Goal: Task Accomplishment & Management: Complete application form

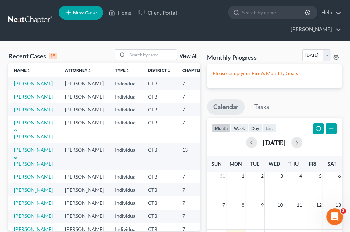
click at [21, 86] on link "[PERSON_NAME]" at bounding box center [33, 83] width 39 height 6
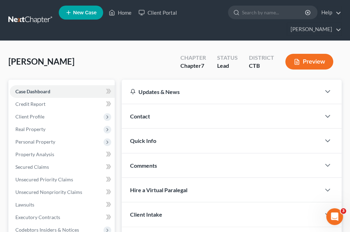
click at [39, 120] on span "Client Profile" at bounding box center [62, 117] width 105 height 13
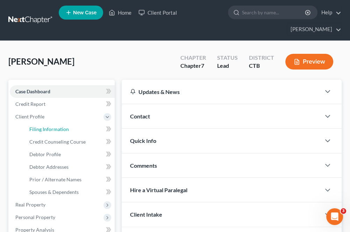
click at [43, 129] on span "Filing Information" at bounding box center [49, 129] width 40 height 6
select select "1"
select select "0"
select select "12"
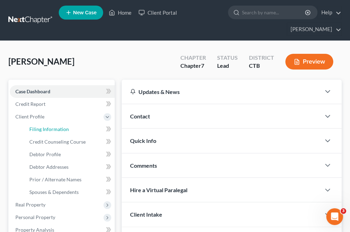
select select "0"
select select "6"
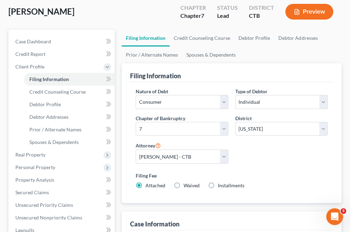
scroll to position [35, 0]
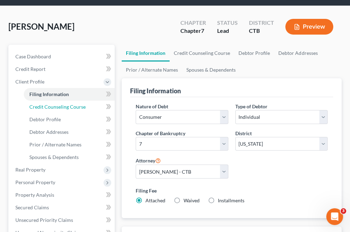
click at [50, 105] on span "Credit Counseling Course" at bounding box center [57, 107] width 56 height 6
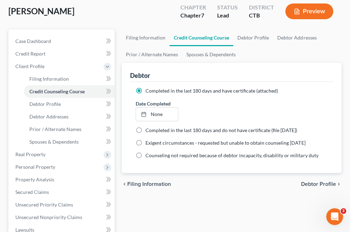
scroll to position [35, 0]
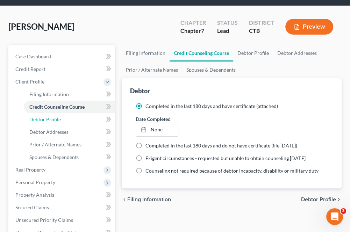
click at [45, 120] on span "Debtor Profile" at bounding box center [44, 120] width 31 height 6
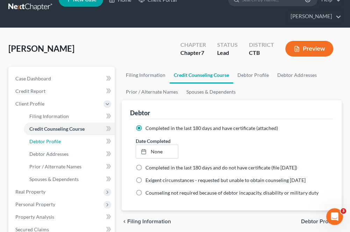
select select "1"
select select "3"
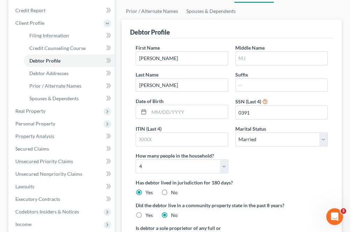
scroll to position [105, 0]
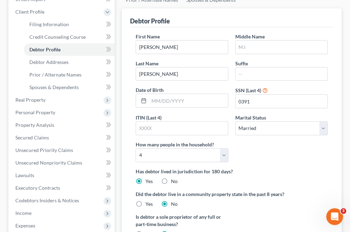
click at [242, 47] on input "text" at bounding box center [282, 47] width 92 height 13
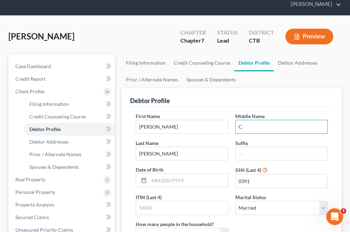
scroll to position [21, 0]
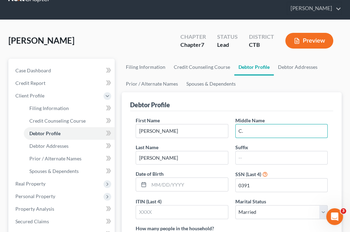
type input "C."
click at [56, 148] on span "Debtor Addresses" at bounding box center [48, 146] width 39 height 6
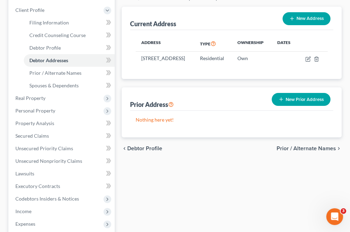
scroll to position [105, 0]
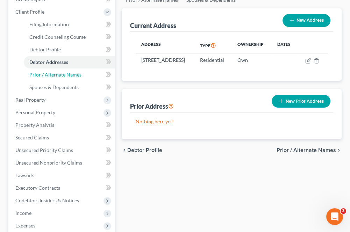
click at [54, 76] on span "Prior / Alternate Names" at bounding box center [55, 75] width 52 height 6
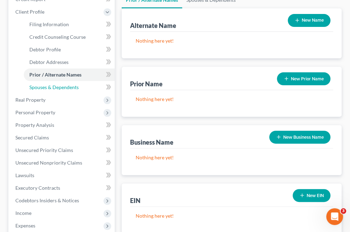
click at [68, 87] on span "Spouses & Dependents" at bounding box center [53, 87] width 49 height 6
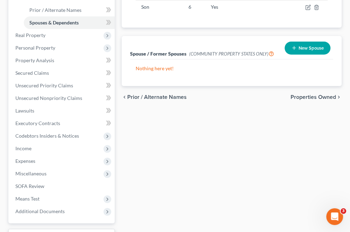
scroll to position [175, 0]
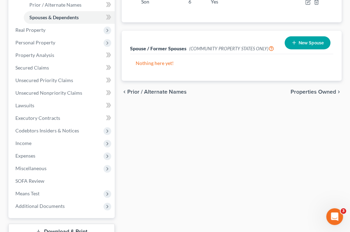
click at [35, 34] on span "Real Property" at bounding box center [62, 30] width 105 height 13
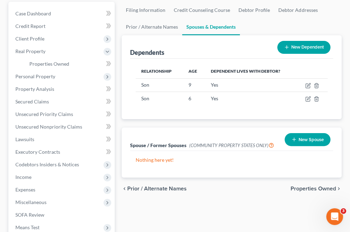
scroll to position [59, 0]
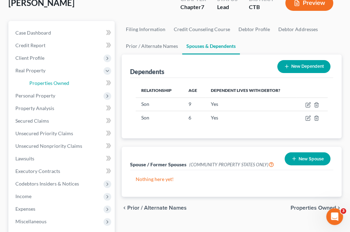
click at [43, 82] on span "Properties Owned" at bounding box center [49, 83] width 40 height 6
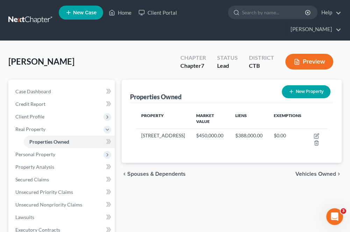
click at [41, 154] on span "Personal Property" at bounding box center [35, 155] width 40 height 6
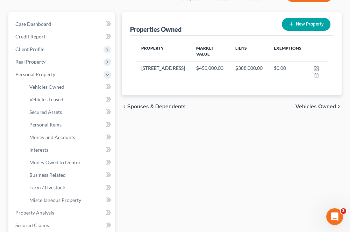
scroll to position [70, 0]
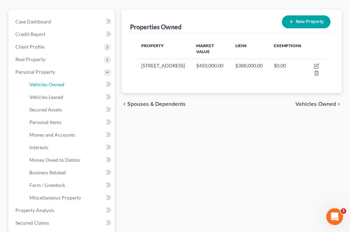
click at [47, 87] on link "Vehicles Owned" at bounding box center [69, 84] width 91 height 13
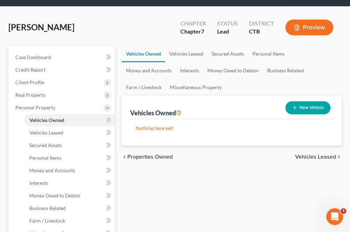
scroll to position [35, 0]
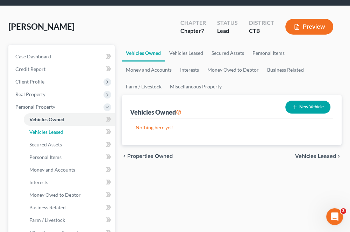
click at [55, 135] on link "Vehicles Leased" at bounding box center [69, 132] width 91 height 13
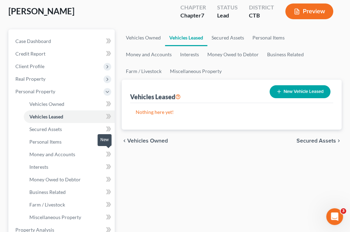
scroll to position [70, 0]
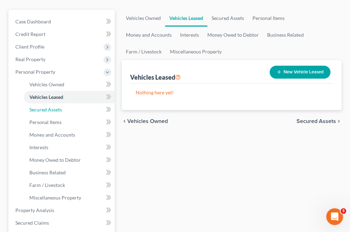
click at [43, 114] on link "Secured Assets" at bounding box center [69, 110] width 91 height 13
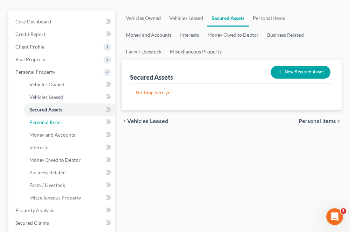
click at [42, 123] on span "Personal Items" at bounding box center [45, 122] width 32 height 6
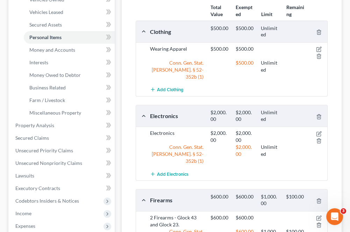
scroll to position [134, 0]
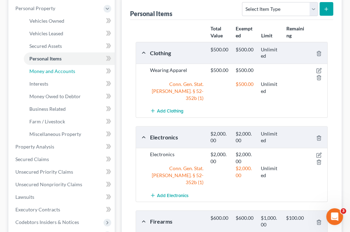
click at [38, 71] on span "Money and Accounts" at bounding box center [52, 71] width 46 height 6
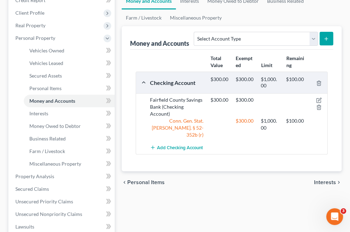
scroll to position [105, 0]
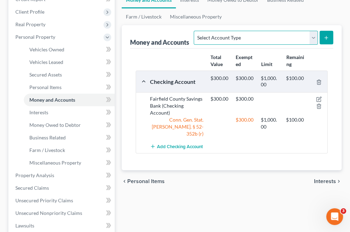
click at [314, 39] on select "Select Account Type Brokerage Cash on Hand Certificates of Deposit Checking Acc…" at bounding box center [256, 38] width 124 height 14
select select "checking"
click at [196, 31] on select "Select Account Type Brokerage Cash on Hand Certificates of Deposit Checking Acc…" at bounding box center [256, 38] width 124 height 14
click at [330, 38] on button "submit" at bounding box center [327, 38] width 14 height 14
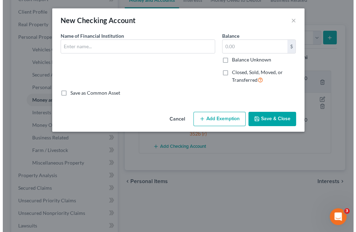
scroll to position [92, 0]
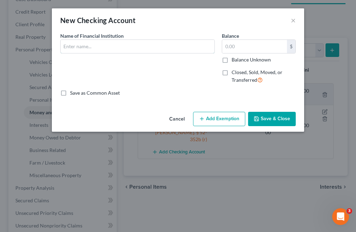
click at [110, 51] on input "text" at bounding box center [138, 46] width 154 height 13
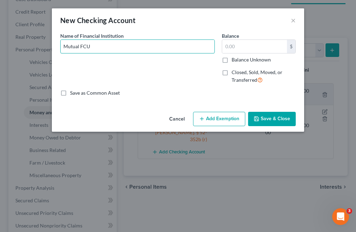
type input "Mutual FCU"
click at [225, 46] on input "text" at bounding box center [254, 46] width 65 height 13
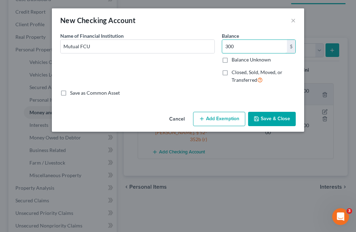
type input "300"
click at [218, 120] on button "Add Exemption" at bounding box center [219, 119] width 52 height 15
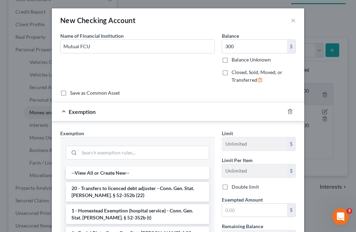
scroll to position [35, 0]
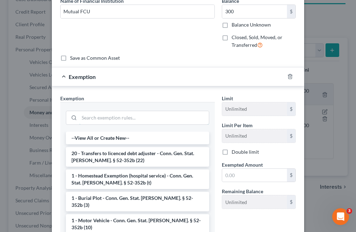
click at [111, 122] on input "search" at bounding box center [143, 117] width 129 height 13
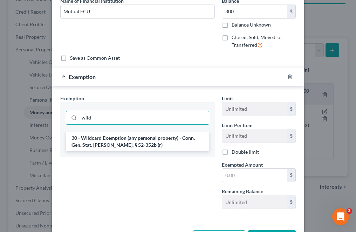
type input "wild"
click at [136, 145] on li "30 - Wildcard Exemption (any personal property) - Conn. Gen. Stat. [PERSON_NAME…" at bounding box center [137, 142] width 143 height 20
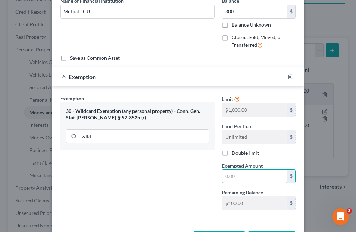
click at [226, 175] on input "text" at bounding box center [254, 176] width 65 height 13
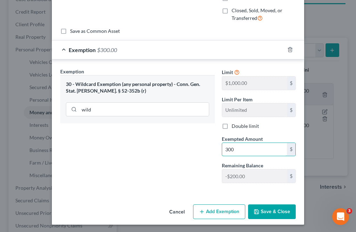
type input "300"
click at [264, 211] on button "Save & Close" at bounding box center [272, 212] width 48 height 15
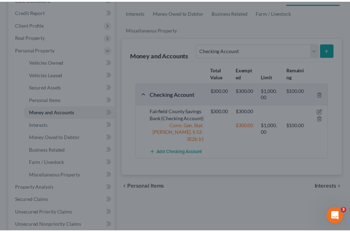
scroll to position [105, 0]
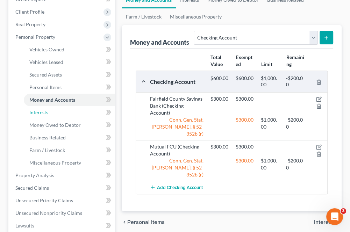
click at [69, 116] on link "Interests" at bounding box center [69, 112] width 91 height 13
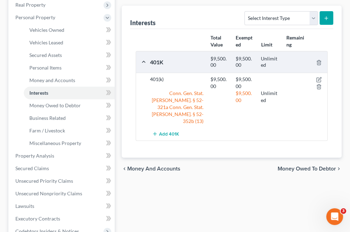
scroll to position [140, 0]
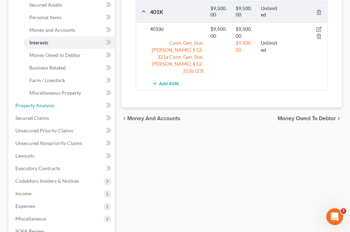
click at [55, 106] on link "Property Analysis" at bounding box center [62, 105] width 105 height 13
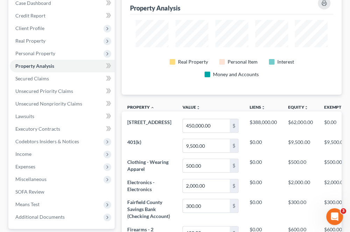
scroll to position [87, 0]
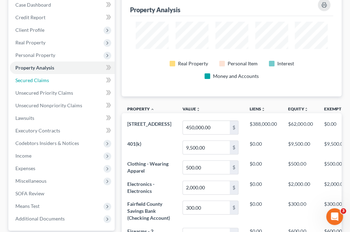
click at [43, 80] on span "Secured Claims" at bounding box center [32, 80] width 34 height 6
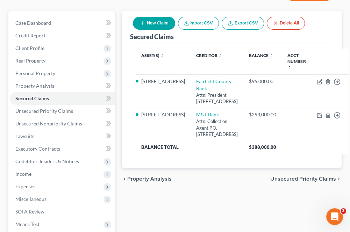
scroll to position [70, 0]
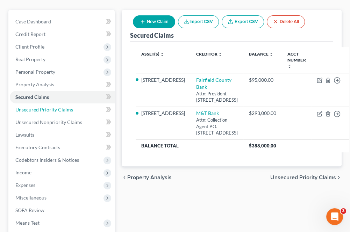
click at [64, 110] on span "Unsecured Priority Claims" at bounding box center [44, 110] width 58 height 6
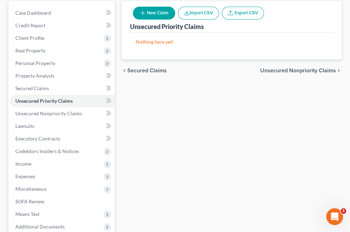
scroll to position [105, 0]
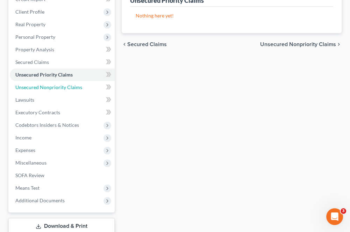
click at [57, 87] on span "Unsecured Nonpriority Claims" at bounding box center [48, 87] width 67 height 6
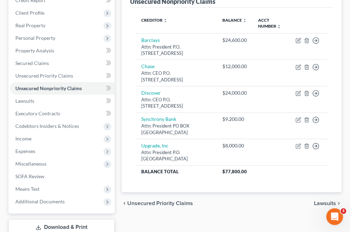
scroll to position [105, 0]
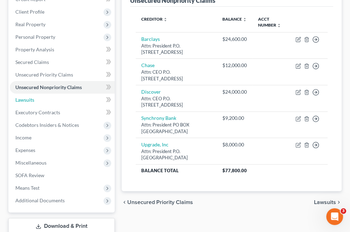
click at [52, 104] on link "Lawsuits" at bounding box center [62, 100] width 105 height 13
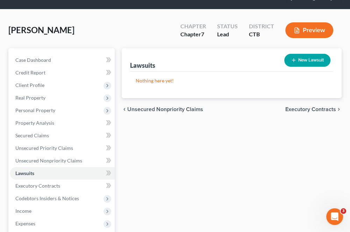
scroll to position [1, 0]
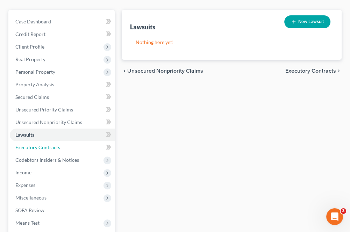
click at [29, 147] on span "Executory Contracts" at bounding box center [37, 148] width 45 height 6
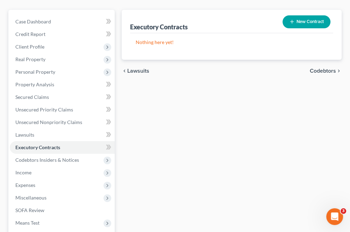
click at [48, 161] on span "Codebtors Insiders & Notices" at bounding box center [47, 160] width 64 height 6
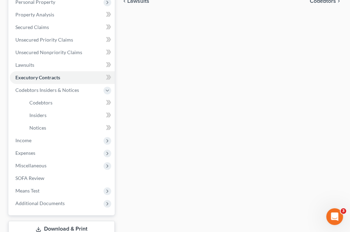
click at [36, 142] on span "Income" at bounding box center [62, 140] width 105 height 13
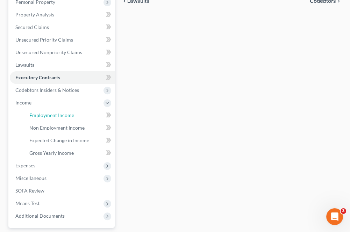
click at [55, 120] on link "Employment Income" at bounding box center [69, 115] width 91 height 13
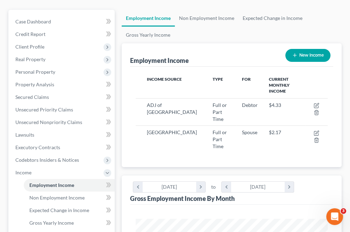
click at [36, 62] on span "Real Property" at bounding box center [62, 59] width 105 height 13
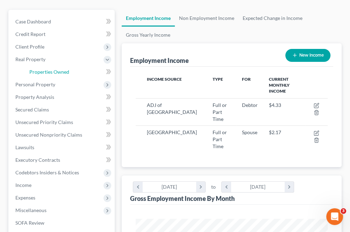
click at [49, 74] on span "Properties Owned" at bounding box center [49, 72] width 40 height 6
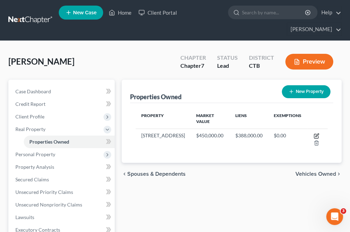
click at [318, 135] on icon "button" at bounding box center [317, 135] width 3 height 3
select select "6"
select select "0"
select select "2"
select select "1"
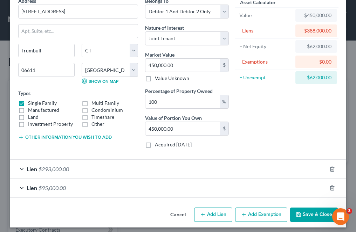
scroll to position [38, 0]
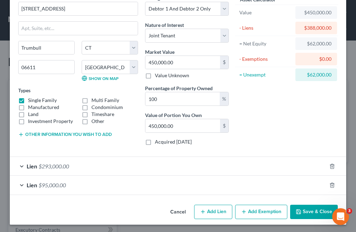
click at [105, 185] on div "Lien $95,000.00" at bounding box center [168, 185] width 316 height 19
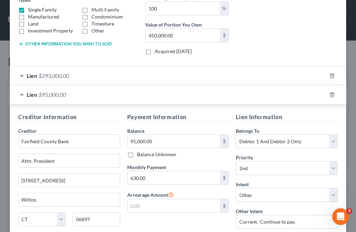
scroll to position [143, 0]
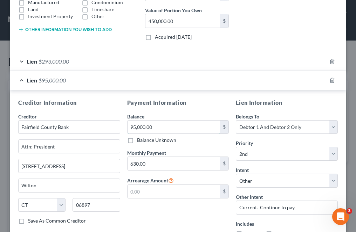
click at [167, 127] on input "95,000.00" at bounding box center [173, 127] width 93 height 13
type input "90,000"
click at [167, 162] on input "630.00" at bounding box center [173, 163] width 93 height 13
type input "654"
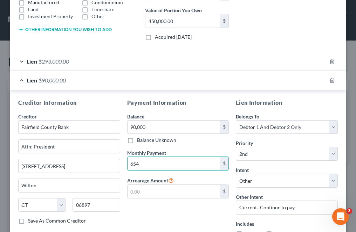
click at [223, 217] on div "Payment Information Balance 90,000.00 $ Balance Unknown Balance Undetermined 90…" at bounding box center [178, 171] width 109 height 145
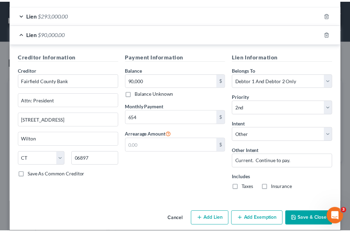
scroll to position [196, 0]
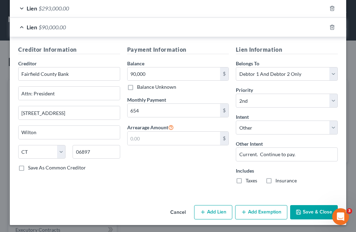
click at [302, 214] on button "Save & Close" at bounding box center [314, 212] width 48 height 15
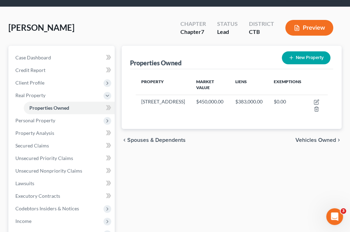
scroll to position [35, 0]
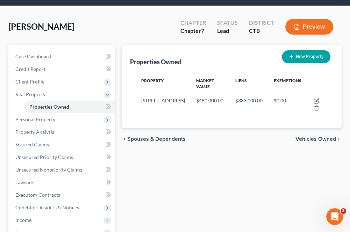
click at [28, 118] on span "Personal Property" at bounding box center [35, 120] width 40 height 6
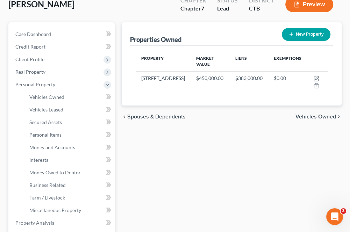
scroll to position [175, 0]
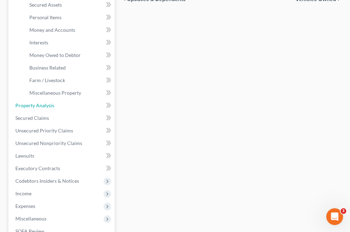
click at [50, 106] on span "Property Analysis" at bounding box center [34, 106] width 39 height 6
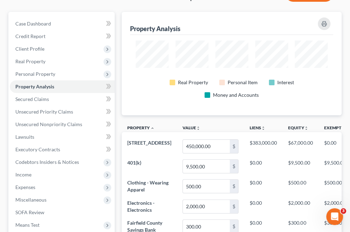
scroll to position [87, 0]
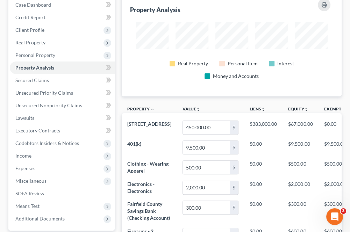
click at [45, 159] on span "Income" at bounding box center [62, 156] width 105 height 13
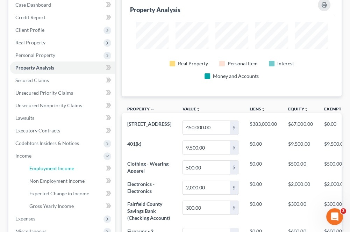
click at [85, 170] on link "Employment Income" at bounding box center [69, 168] width 91 height 13
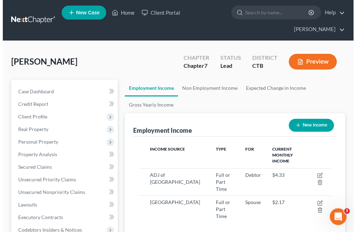
scroll to position [96, 206]
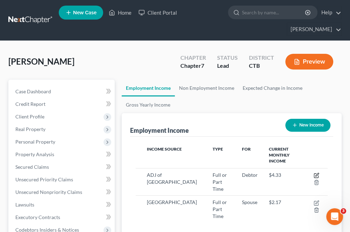
click at [317, 173] on icon "button" at bounding box center [317, 174] width 3 height 3
select select "0"
select select "6"
select select "3"
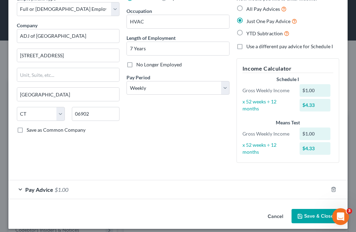
scroll to position [42, 0]
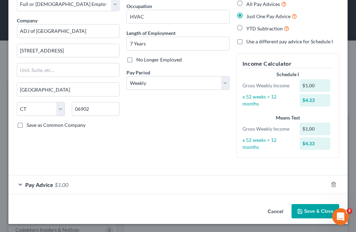
click at [283, 192] on div "Pay Advice $1.00" at bounding box center [167, 185] width 319 height 19
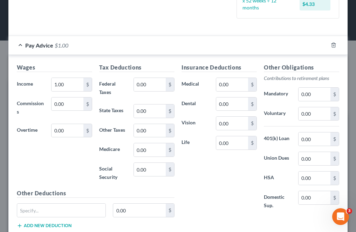
scroll to position [182, 0]
click at [67, 83] on input "1.00" at bounding box center [67, 84] width 32 height 13
type input "1,876"
click at [111, 93] on label "Federal Taxes" at bounding box center [113, 87] width 34 height 21
click at [147, 83] on input "0.00" at bounding box center [150, 84] width 32 height 13
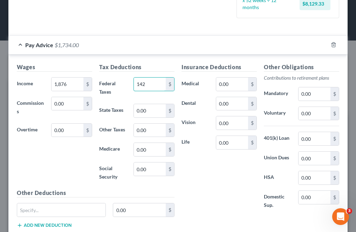
type input "142"
type input "101"
type input "27"
type input "116"
click at [220, 171] on div "Insurance Deductions Medical 0.00 $ Dental 0.00 $ Vision 0.00 $ Life 0.00 $" at bounding box center [219, 140] width 82 height 154
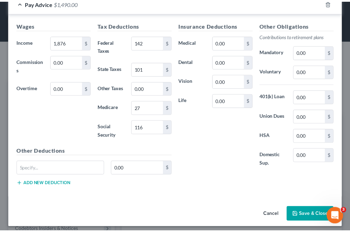
scroll to position [227, 0]
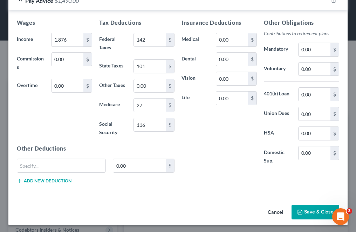
click at [323, 212] on button "Save & Close" at bounding box center [315, 212] width 48 height 15
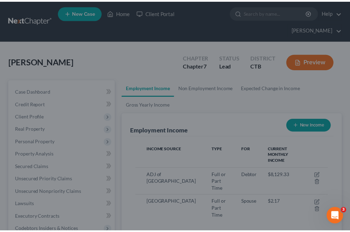
scroll to position [349884, 349774]
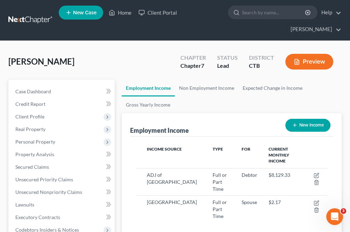
click at [213, 199] on span "Full or Part Time" at bounding box center [220, 209] width 14 height 20
click at [149, 175] on span "ADJ of [GEOGRAPHIC_DATA]" at bounding box center [172, 178] width 50 height 13
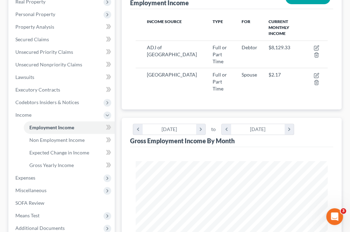
scroll to position [140, 0]
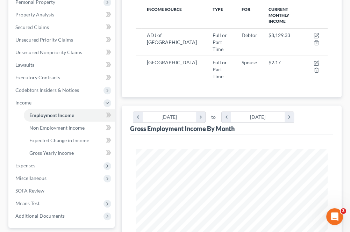
click at [57, 161] on span "Expenses" at bounding box center [62, 166] width 105 height 13
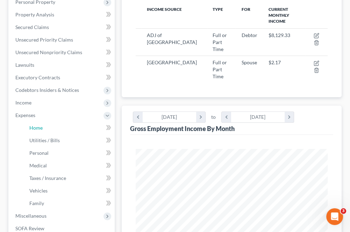
click at [55, 124] on link "Home" at bounding box center [69, 128] width 91 height 13
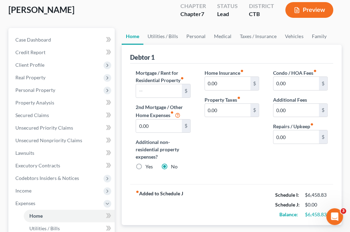
scroll to position [70, 0]
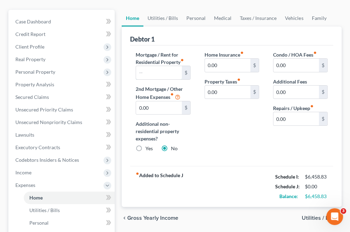
click at [157, 70] on input "text" at bounding box center [158, 72] width 45 height 13
type input "2,512"
type input "654"
click at [283, 118] on input "0.00" at bounding box center [296, 118] width 45 height 13
type input "1"
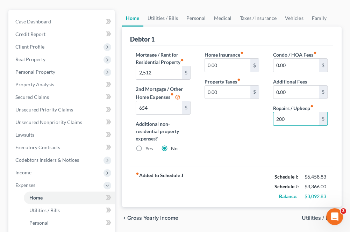
type input "200"
click at [254, 136] on div "Home Insurance fiber_manual_record 0.00 $ Property Taxes fiber_manual_record 0.…" at bounding box center [232, 104] width 69 height 107
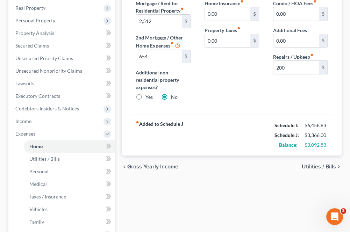
scroll to position [140, 0]
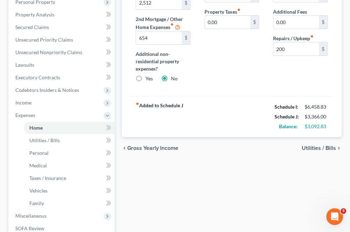
click at [308, 150] on span "Utilities / Bills" at bounding box center [319, 149] width 34 height 6
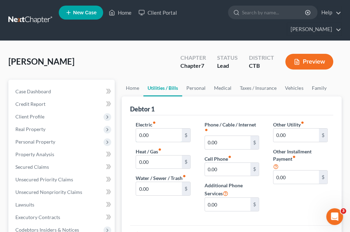
click at [160, 133] on input "0.00" at bounding box center [158, 135] width 45 height 13
type input "590"
click at [218, 141] on input "0.00" at bounding box center [227, 142] width 45 height 13
type input "112"
click at [182, 164] on div "$" at bounding box center [186, 162] width 8 height 13
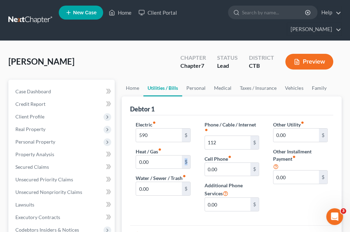
click at [182, 164] on div "$" at bounding box center [186, 162] width 8 height 13
drag, startPoint x: 182, startPoint y: 164, endPoint x: 176, endPoint y: 162, distance: 7.1
click at [176, 162] on input "0.00" at bounding box center [158, 162] width 45 height 13
type input "100"
click at [222, 164] on input "0.00" at bounding box center [227, 169] width 45 height 13
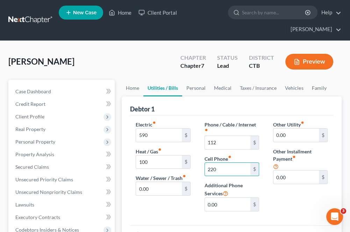
type input "220"
click at [175, 189] on input "0.00" at bounding box center [158, 188] width 45 height 13
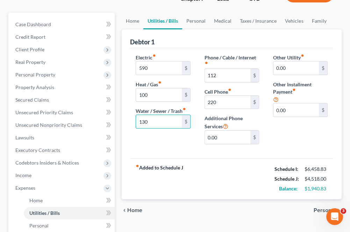
scroll to position [70, 0]
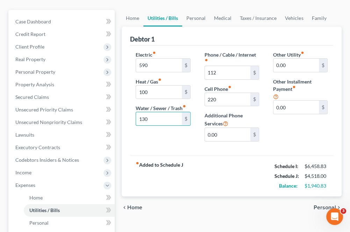
type input "130"
click at [319, 208] on span "Personal" at bounding box center [325, 208] width 22 height 6
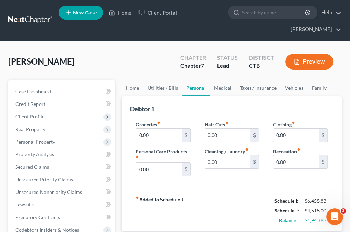
click at [338, 215] on icon "Open Intercom Messenger" at bounding box center [335, 217] width 12 height 12
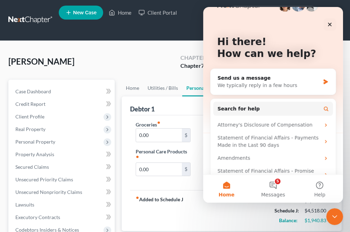
scroll to position [2, 0]
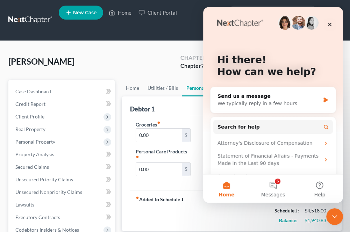
click at [331, 25] on icon "Close" at bounding box center [330, 25] width 4 height 4
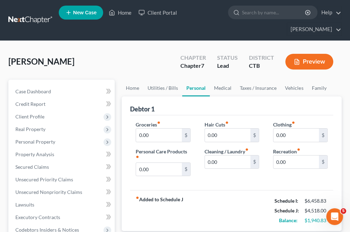
scroll to position [0, 0]
click at [165, 138] on input "0.00" at bounding box center [158, 135] width 45 height 13
type input "1,200"
click at [223, 140] on input "0.00" at bounding box center [227, 135] width 45 height 13
type input "50"
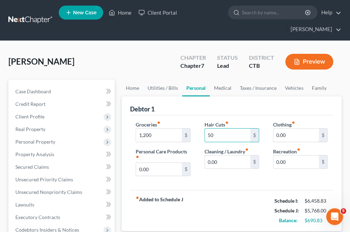
click at [282, 129] on input "0.00" at bounding box center [296, 135] width 45 height 13
type input "200"
click at [182, 167] on div "$" at bounding box center [186, 169] width 8 height 13
click at [167, 167] on input "0.00" at bounding box center [158, 169] width 45 height 13
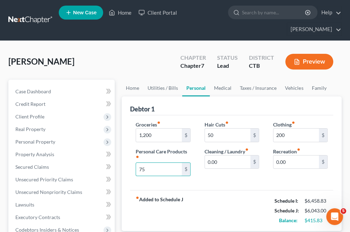
type input "75"
click at [216, 165] on input "0.00" at bounding box center [227, 162] width 45 height 13
type input "50"
click at [288, 153] on label "Recreation fiber_manual_record" at bounding box center [286, 151] width 27 height 7
click at [294, 158] on input "0.00" at bounding box center [296, 162] width 45 height 13
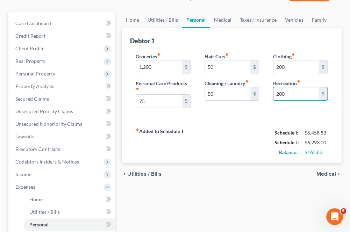
scroll to position [70, 0]
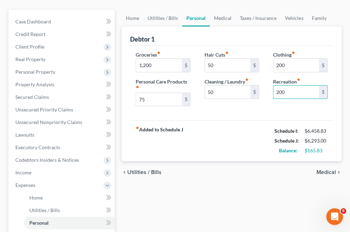
type input "200"
click at [264, 175] on div "chevron_left Utilities / Bills Medical chevron_right" at bounding box center [232, 172] width 220 height 22
click at [327, 170] on span "Medical" at bounding box center [327, 173] width 20 height 6
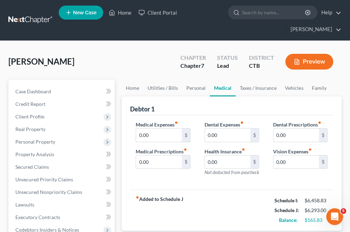
click at [169, 135] on input "0.00" at bounding box center [158, 135] width 45 height 13
type input "50"
click at [217, 130] on input "0.00" at bounding box center [227, 135] width 45 height 13
type input "50"
click at [259, 144] on div "Dental Expenses fiber_manual_record 50 $ Health Insurance fiber_manual_record 0…" at bounding box center [232, 151] width 69 height 61
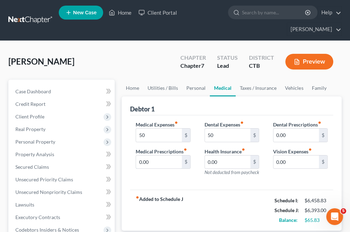
click at [170, 165] on input "0.00" at bounding box center [158, 162] width 45 height 13
type input "25"
click at [283, 164] on input "0.00" at bounding box center [296, 162] width 45 height 13
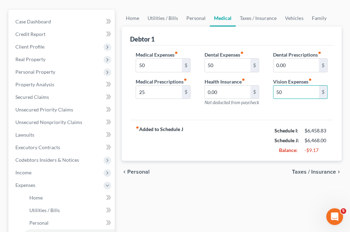
type input "50"
click at [301, 174] on span "Taxes / Insurance" at bounding box center [314, 172] width 44 height 6
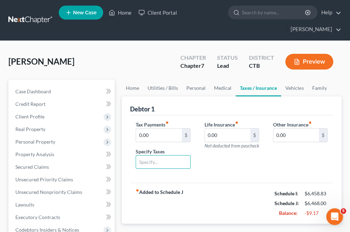
click at [166, 162] on input "text" at bounding box center [163, 162] width 54 height 13
type input "Personal Property"
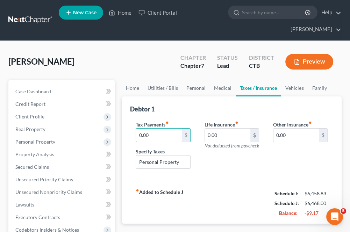
click at [160, 137] on input "0.00" at bounding box center [158, 135] width 45 height 13
type input "23"
click at [217, 137] on input "0.00" at bounding box center [227, 135] width 45 height 13
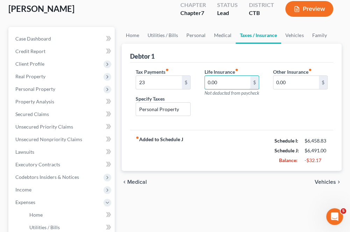
scroll to position [70, 0]
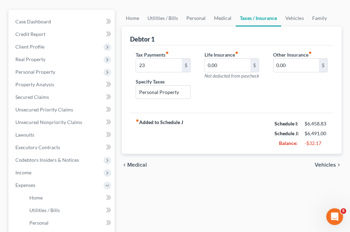
click at [321, 164] on span "Vehicles" at bounding box center [325, 165] width 21 height 6
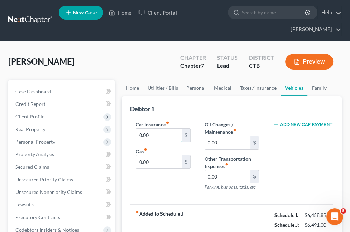
click at [149, 135] on input "0.00" at bounding box center [158, 135] width 45 height 13
type input "163"
click at [234, 146] on input "0.00" at bounding box center [227, 142] width 45 height 13
type input "100"
click at [165, 164] on input "0.00" at bounding box center [158, 162] width 45 height 13
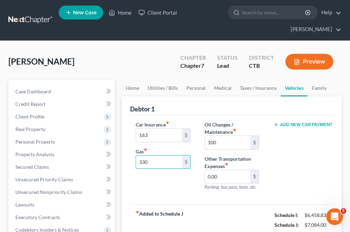
type input "330"
click at [186, 179] on div "Car Insurance fiber_manual_record 163 $ Gas fiber_manual_record 330 $" at bounding box center [163, 159] width 69 height 76
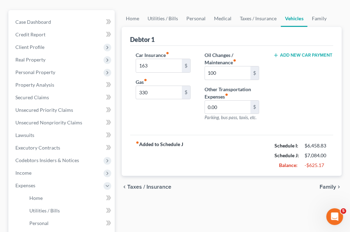
scroll to position [70, 0]
drag, startPoint x: 321, startPoint y: 184, endPoint x: 324, endPoint y: 184, distance: 3.8
click at [324, 184] on div "chevron_left Taxes / Insurance Family chevron_right" at bounding box center [232, 187] width 220 height 22
click at [325, 184] on span "Family" at bounding box center [328, 187] width 16 height 6
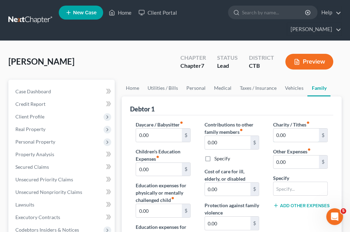
click at [282, 134] on input "0.00" at bounding box center [296, 135] width 45 height 13
click at [326, 148] on div "Other Expenses fiber_manual_record 0.00 $" at bounding box center [300, 158] width 55 height 21
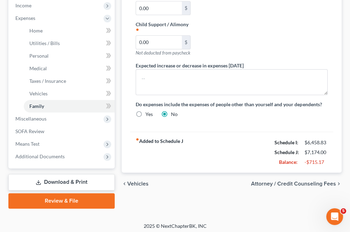
scroll to position [239, 0]
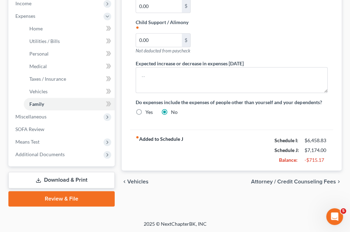
click at [38, 119] on span "Miscellaneous" at bounding box center [62, 117] width 105 height 13
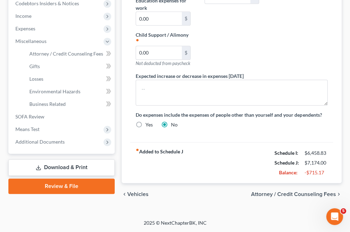
scroll to position [225, 0]
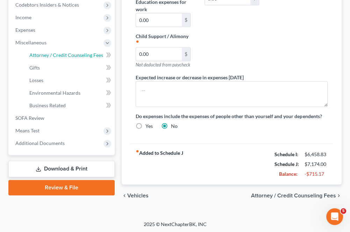
click at [45, 55] on span "Attorney / Credit Counseling Fees" at bounding box center [66, 55] width 74 height 6
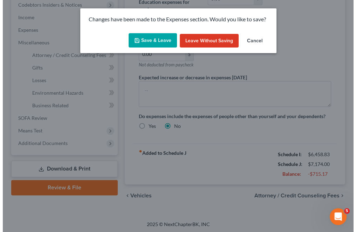
scroll to position [213, 0]
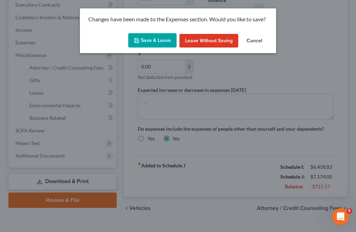
click at [148, 45] on button "Save & Leave" at bounding box center [152, 40] width 48 height 15
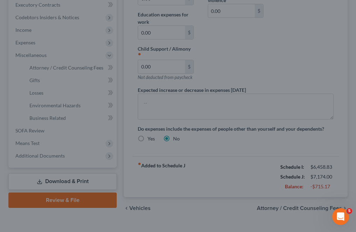
type input "90.00"
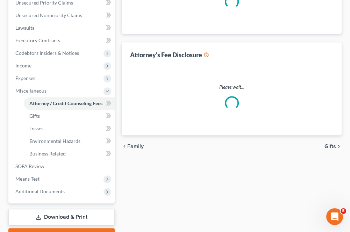
select select "0"
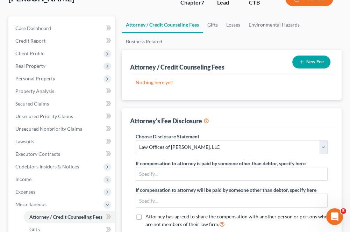
scroll to position [35, 0]
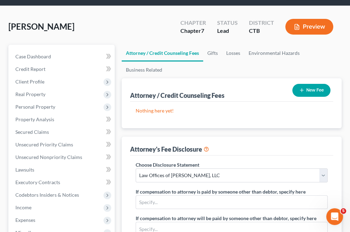
click at [311, 90] on button "New Fee" at bounding box center [312, 90] width 38 height 13
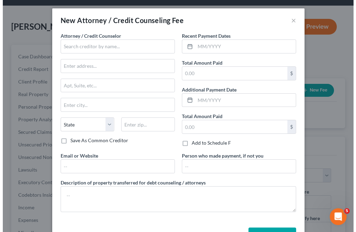
scroll to position [20, 0]
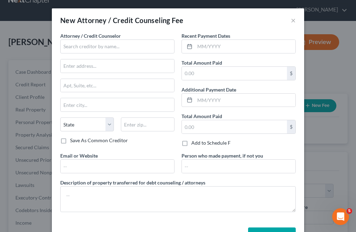
click at [293, 21] on div "New Attorney / Credit Counseling Fee ×" at bounding box center [178, 20] width 252 height 24
click at [290, 22] on button "×" at bounding box center [292, 20] width 5 height 8
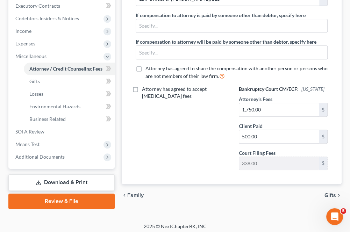
scroll to position [214, 0]
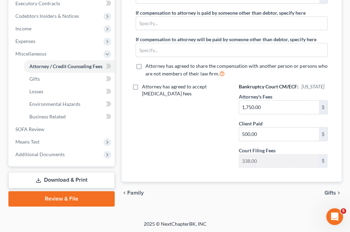
click at [329, 195] on div "chevron_left Family Gifts chevron_right" at bounding box center [232, 193] width 220 height 22
click at [330, 192] on span "Gifts" at bounding box center [331, 193] width 12 height 6
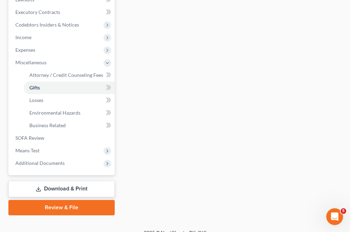
scroll to position [210, 0]
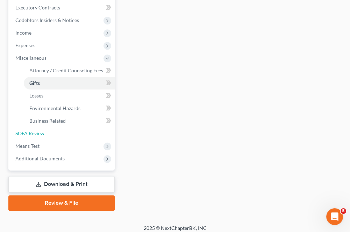
click at [46, 138] on link "SOFA Review" at bounding box center [62, 133] width 105 height 13
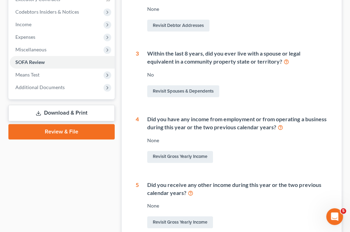
scroll to position [245, 0]
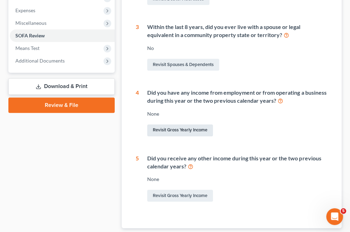
click at [179, 126] on link "Revisit Gross Yearly Income" at bounding box center [180, 131] width 66 height 12
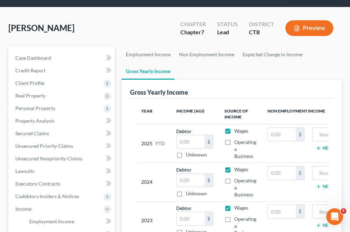
scroll to position [35, 0]
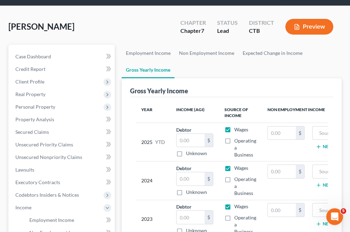
drag, startPoint x: 198, startPoint y: 174, endPoint x: 172, endPoint y: 218, distance: 51.3
click at [172, 218] on td "Debtor $ Unknown Balance Undetermined $ Unknown" at bounding box center [195, 219] width 48 height 38
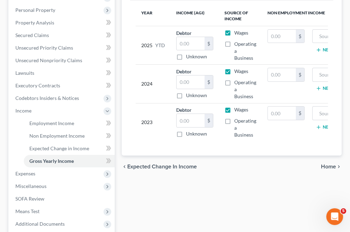
scroll to position [105, 0]
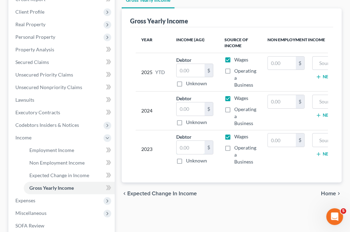
click at [191, 148] on input "text" at bounding box center [191, 147] width 28 height 13
type input "10,933,711"
click at [192, 112] on input "text" at bounding box center [191, 109] width 28 height 13
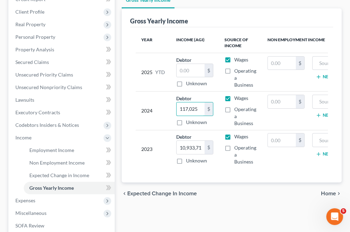
type input "117,025"
click at [202, 148] on input "10,933,711" at bounding box center [191, 147] width 28 height 13
click at [201, 148] on input "10,933,711" at bounding box center [191, 147] width 28 height 13
type input "109,337"
click at [183, 71] on input "text" at bounding box center [191, 70] width 28 height 13
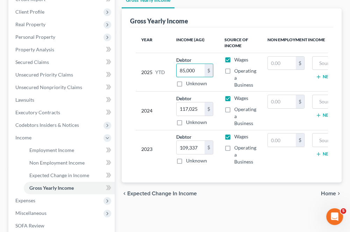
type input "85,000"
click at [167, 94] on td "2024" at bounding box center [153, 111] width 35 height 38
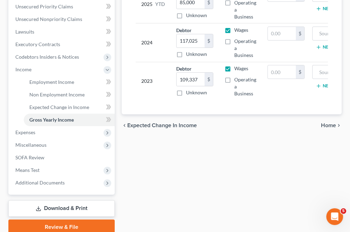
scroll to position [175, 0]
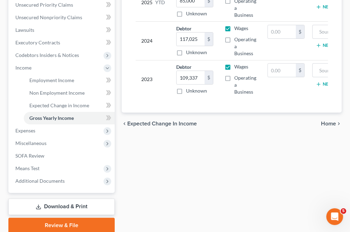
click at [24, 134] on span "Expenses" at bounding box center [62, 131] width 105 height 13
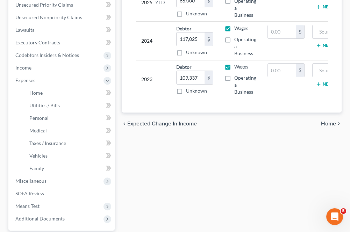
click at [42, 180] on span "Miscellaneous" at bounding box center [30, 181] width 31 height 6
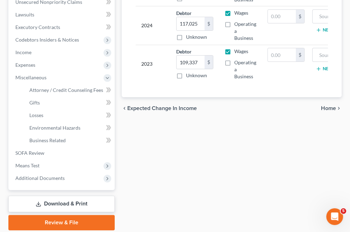
scroll to position [210, 0]
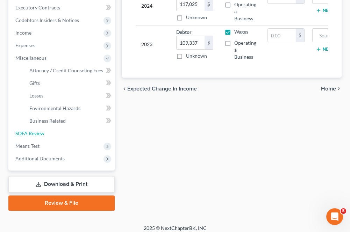
click at [47, 133] on link "SOFA Review" at bounding box center [62, 133] width 105 height 13
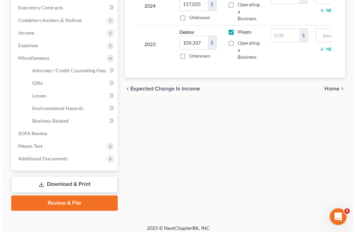
scroll to position [197, 0]
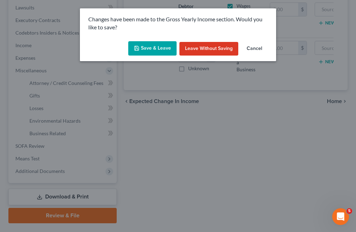
click at [142, 47] on button "Save & Leave" at bounding box center [152, 48] width 48 height 15
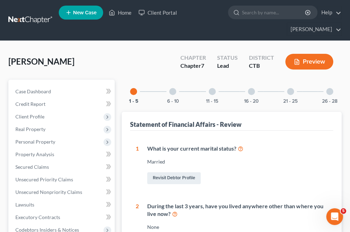
click at [172, 92] on div at bounding box center [172, 91] width 7 height 7
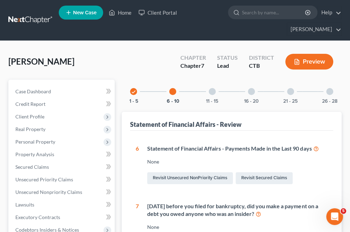
click at [214, 94] on div "11 - 15" at bounding box center [213, 92] width 24 height 24
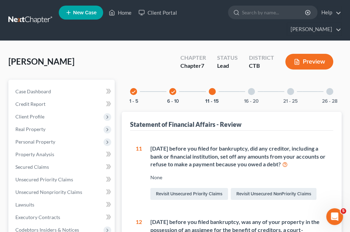
click at [248, 95] on div "16 - 20" at bounding box center [252, 92] width 24 height 24
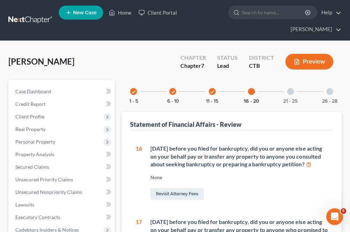
click at [290, 92] on div at bounding box center [290, 91] width 7 height 7
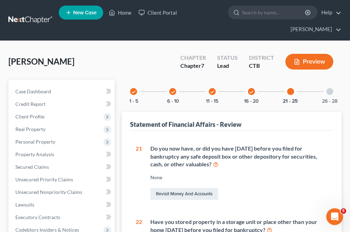
click at [328, 94] on div at bounding box center [330, 91] width 7 height 7
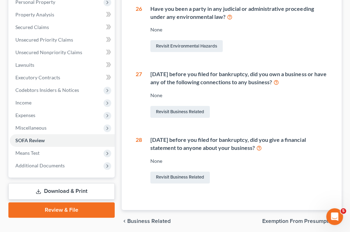
scroll to position [166, 0]
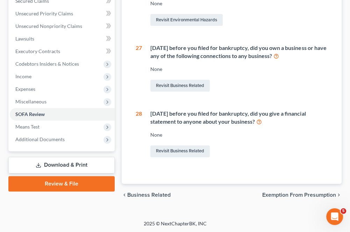
click at [40, 130] on span "Means Test" at bounding box center [62, 127] width 105 height 13
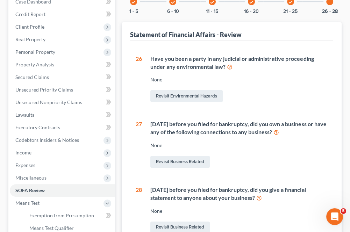
scroll to position [39, 0]
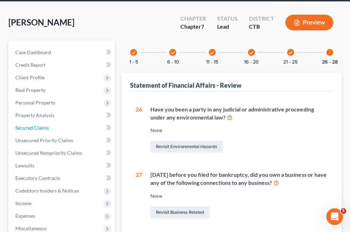
click at [52, 123] on link "Secured Claims" at bounding box center [62, 128] width 105 height 13
